Goal: Information Seeking & Learning: Understand process/instructions

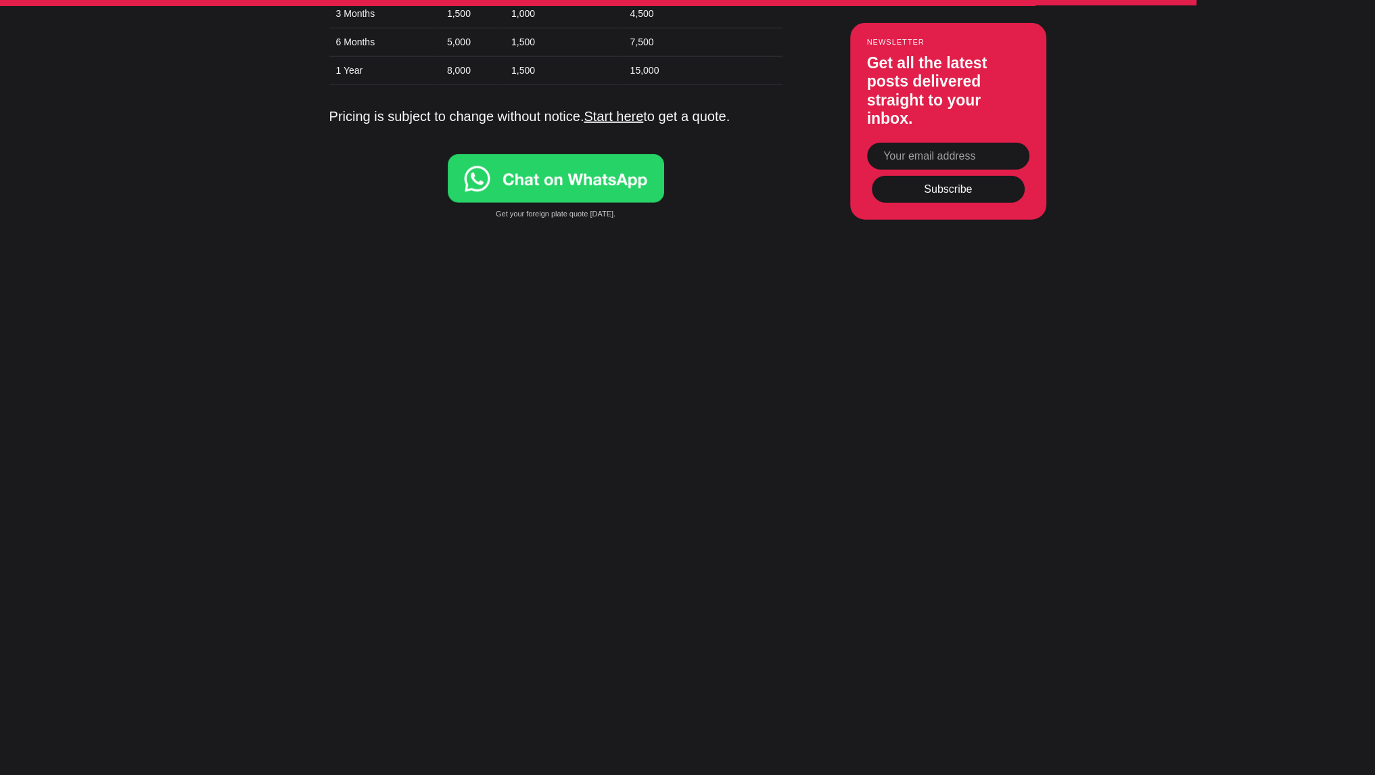
scroll to position [4733, 0]
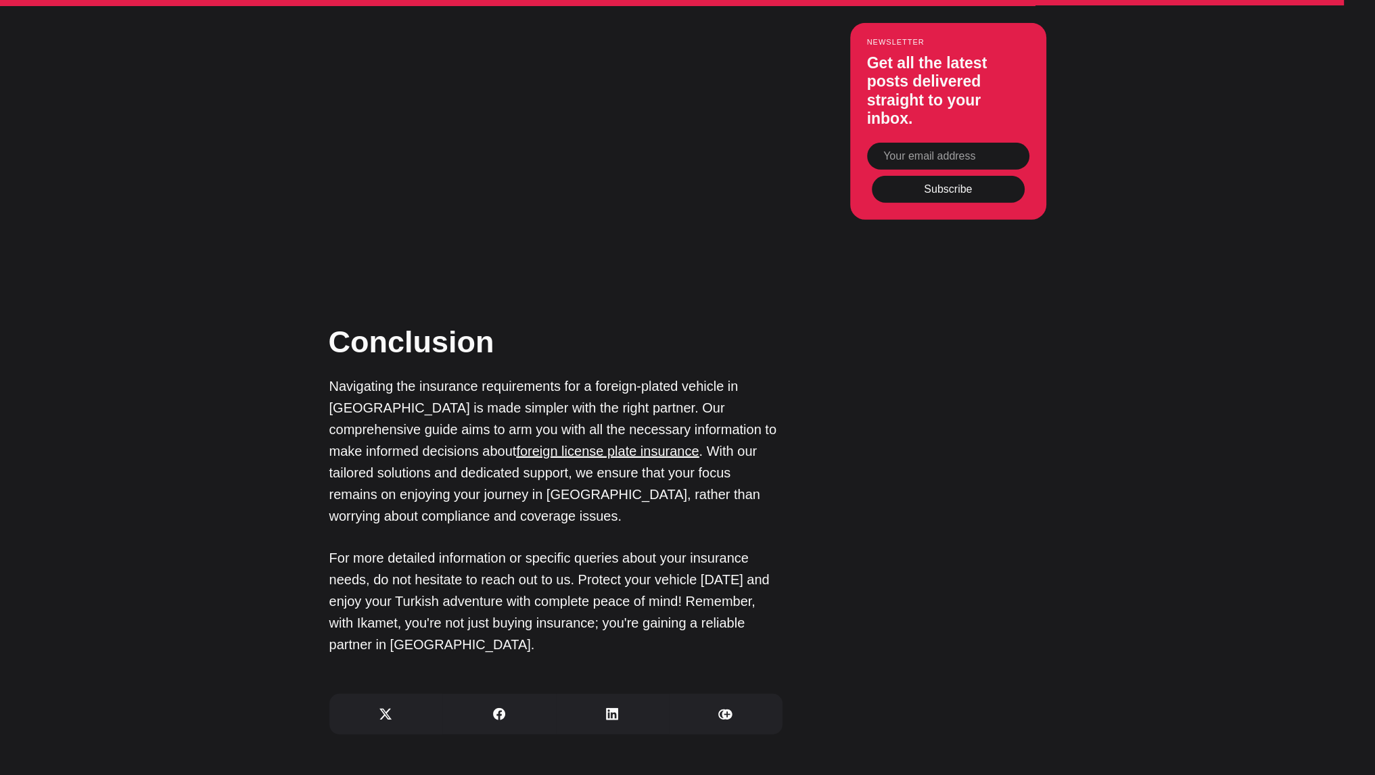
scroll to position [5279, 0]
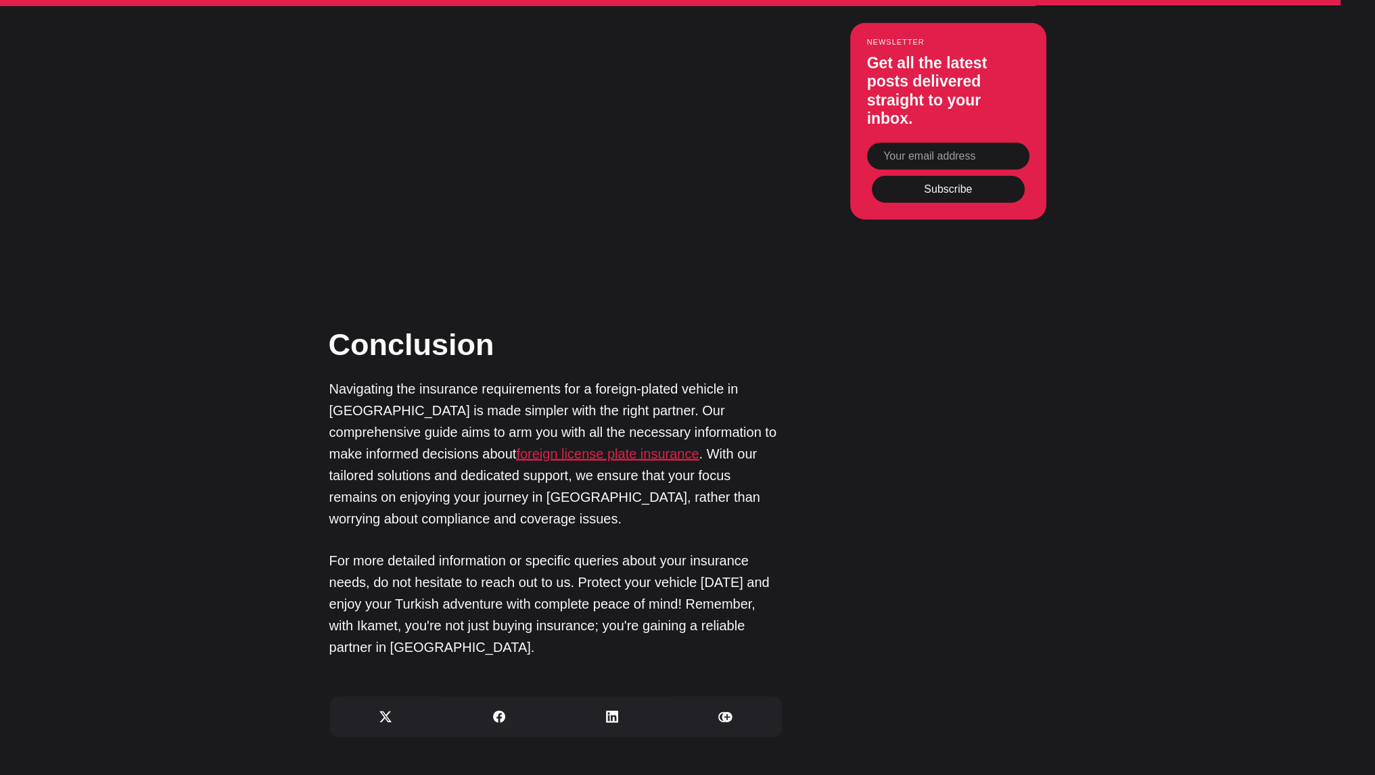
click at [518, 446] on u "foreign license plate insurance" at bounding box center [607, 453] width 183 height 15
